Goal: Transaction & Acquisition: Download file/media

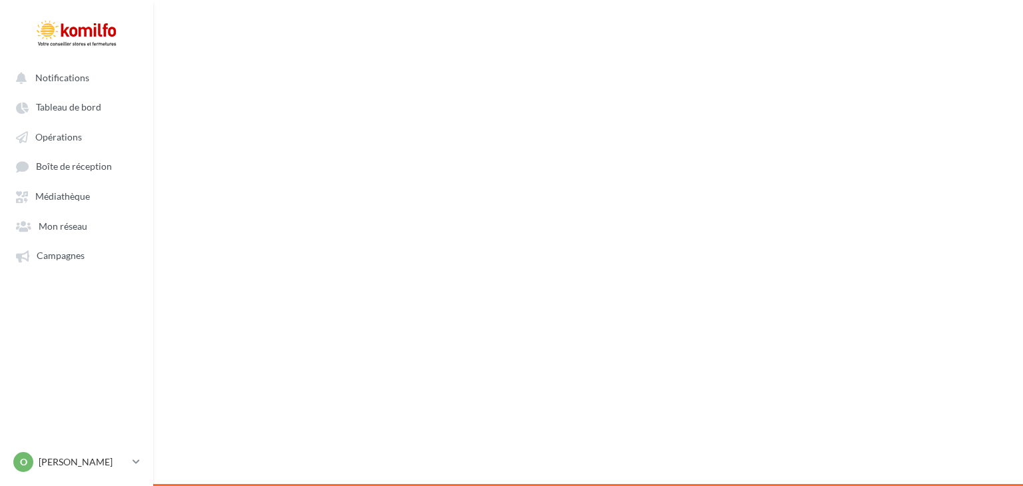
click at [57, 184] on ul "Notifications Tableau de bord Opérations Boîte de réception" at bounding box center [77, 166] width 152 height 213
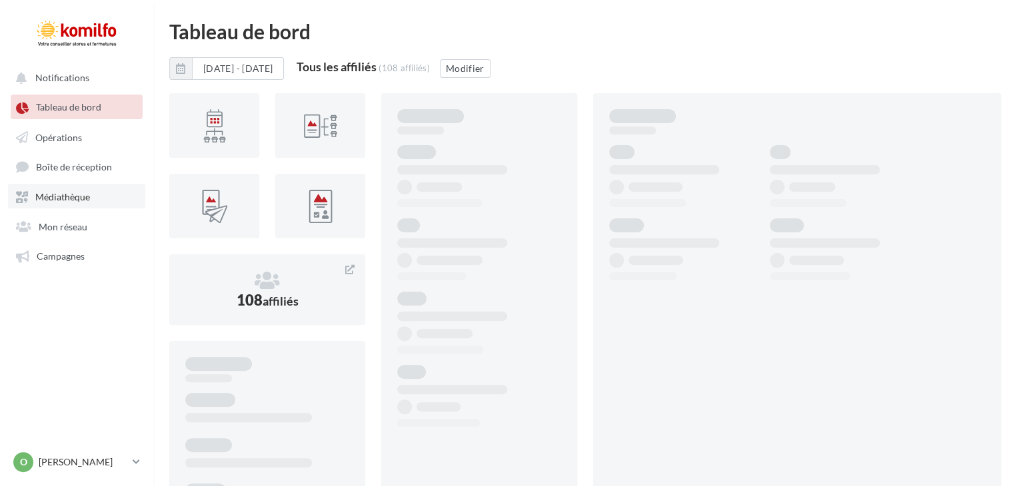
click at [57, 203] on span "Médiathèque" at bounding box center [62, 196] width 55 height 11
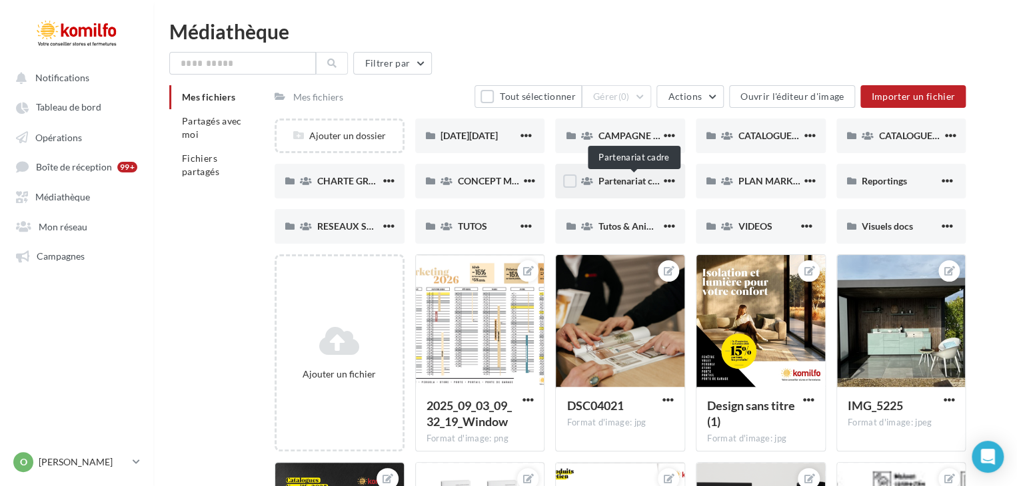
click at [622, 177] on span "Partenariat cadre" at bounding box center [634, 180] width 73 height 11
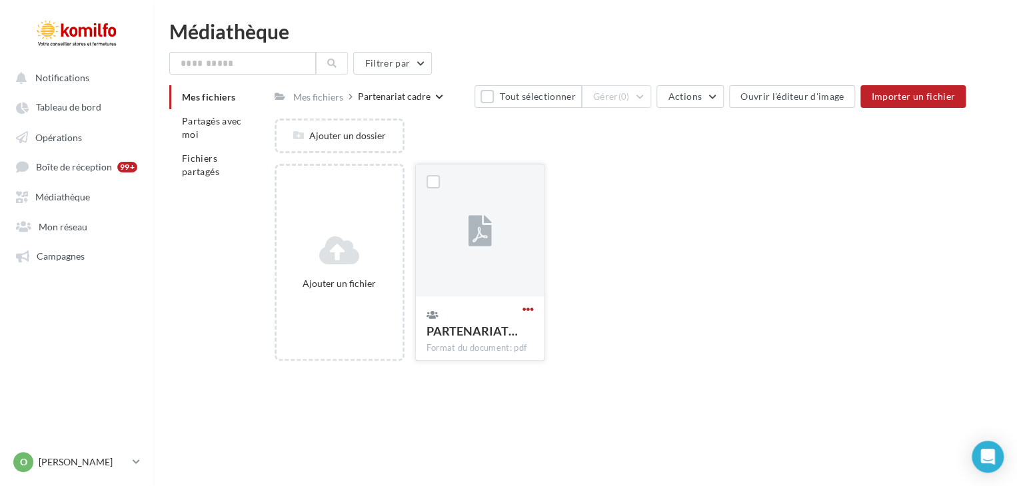
click at [526, 308] on span "button" at bounding box center [527, 309] width 11 height 11
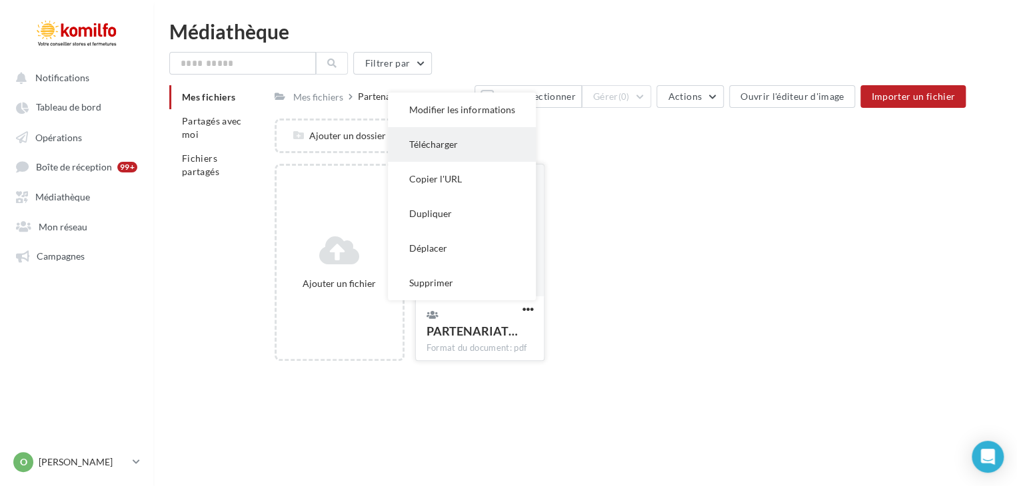
click at [454, 147] on button "Télécharger" at bounding box center [462, 144] width 148 height 35
